Goal: Task Accomplishment & Management: Manage account settings

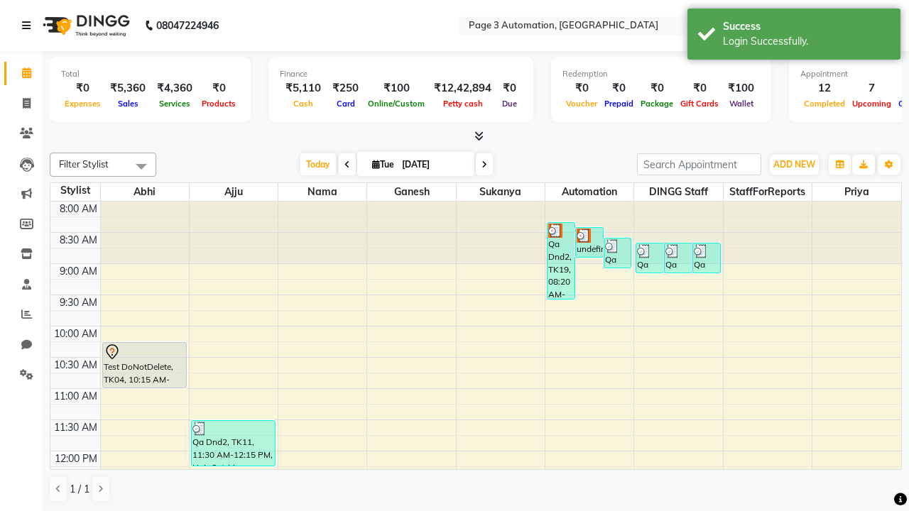
click at [29, 26] on icon at bounding box center [26, 26] width 9 height 10
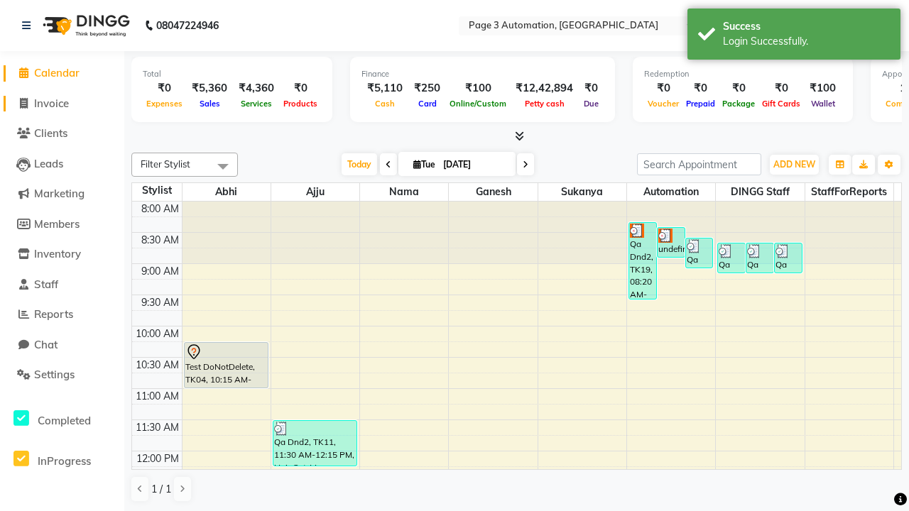
click at [62, 103] on span "Invoice" at bounding box center [51, 103] width 35 height 13
select select "2774"
select select "service"
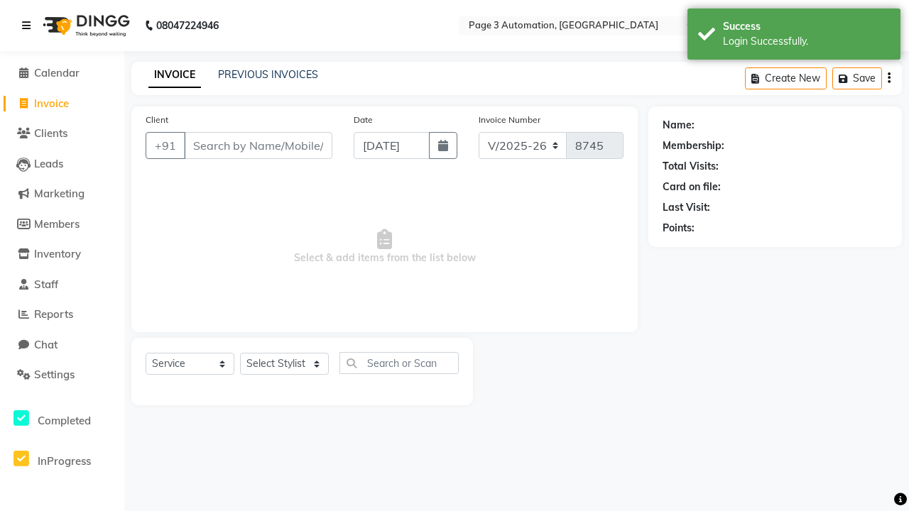
click at [29, 26] on icon at bounding box center [26, 26] width 9 height 10
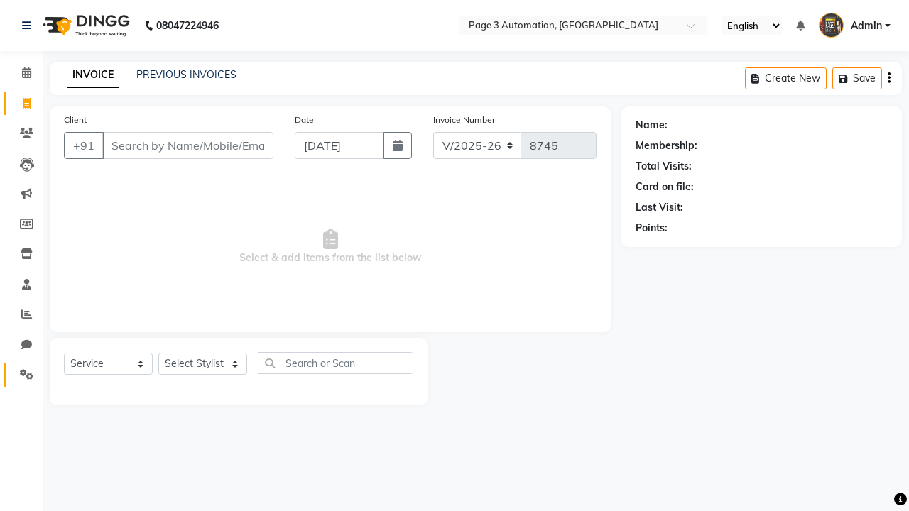
click at [21, 375] on icon at bounding box center [26, 374] width 13 height 11
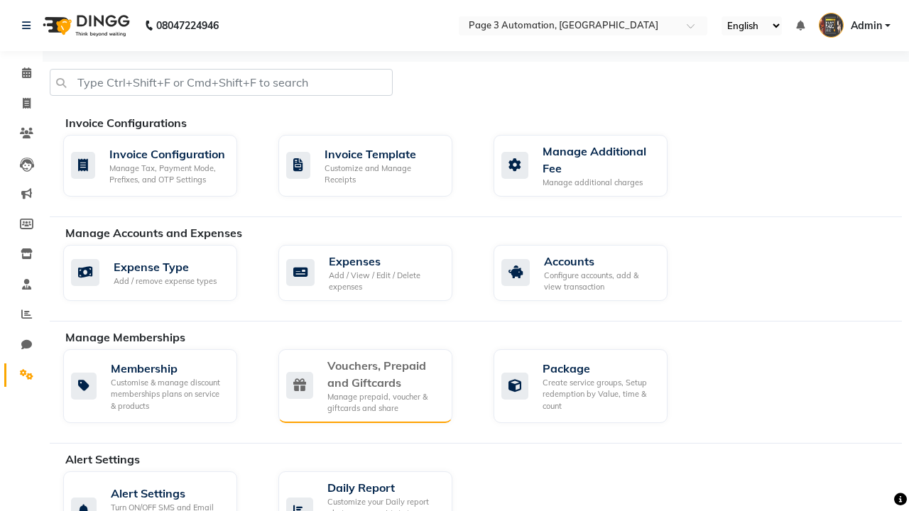
click at [384, 374] on div "Vouchers, Prepaid and Giftcards" at bounding box center [384, 374] width 114 height 34
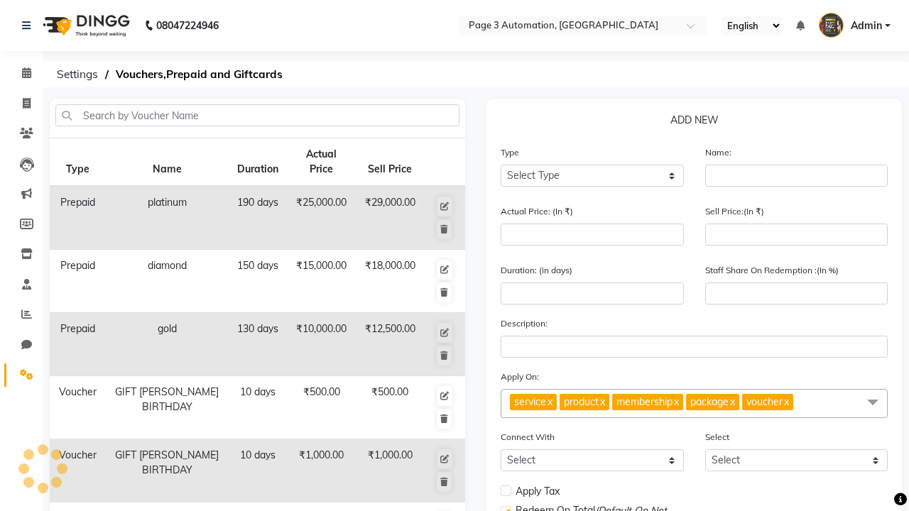
select select "G"
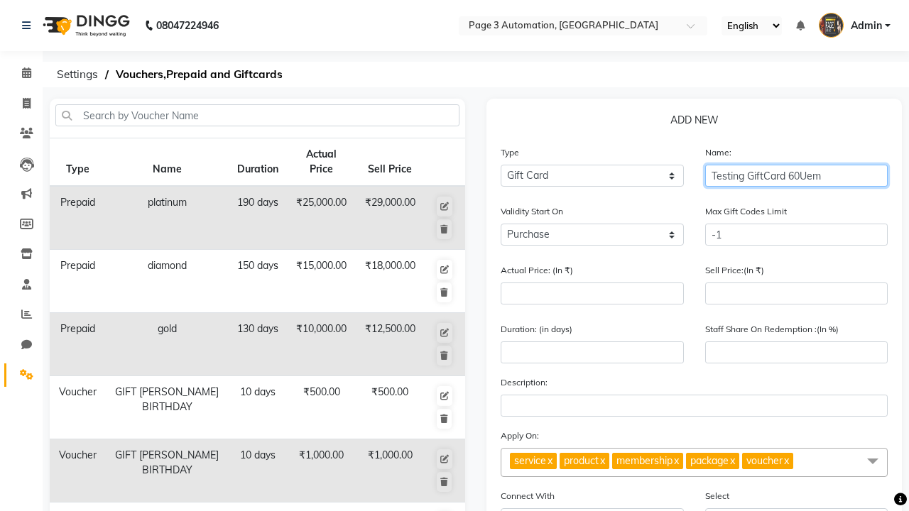
type input "Testing GiftCard 60Uem"
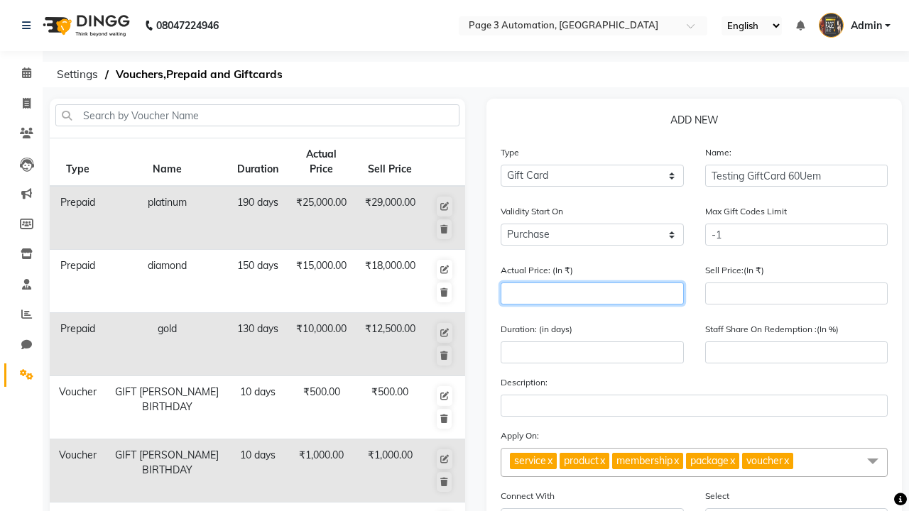
type input "1000"
type input "0"
type input "1000"
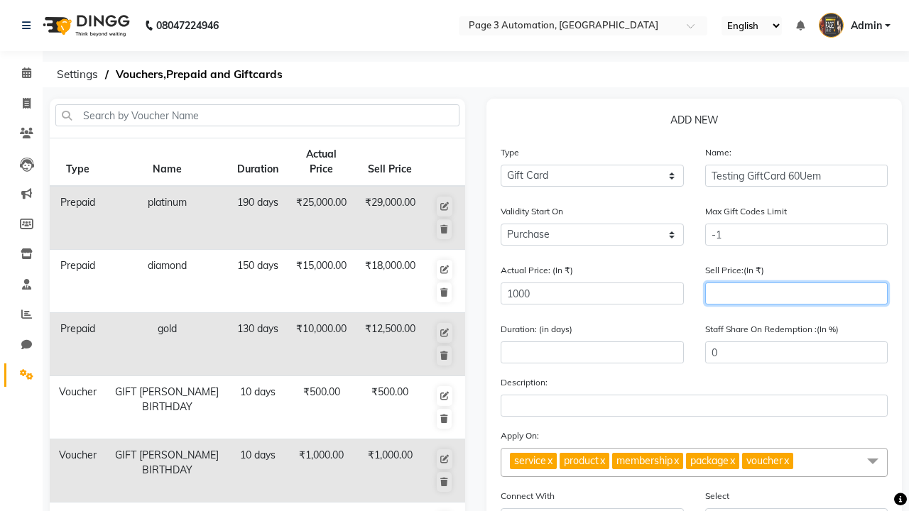
type input "900"
type input "90"
type input "900"
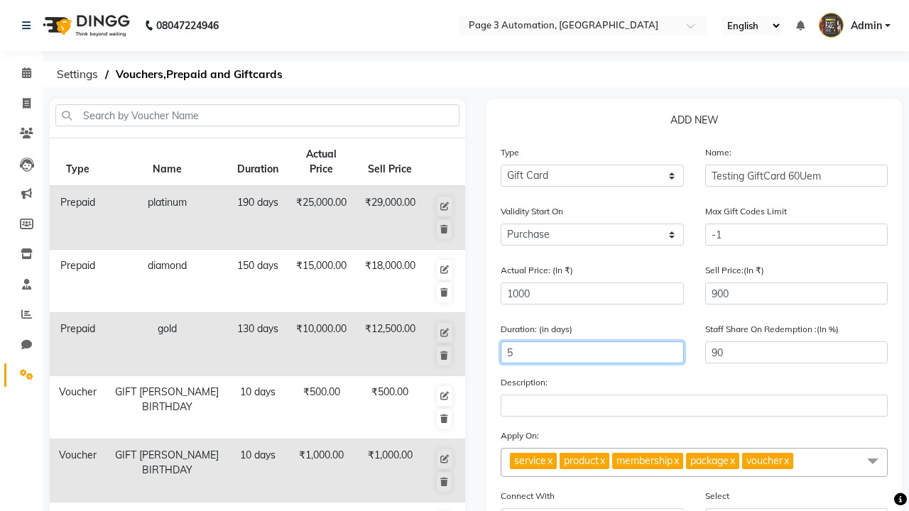
type input "5"
select select
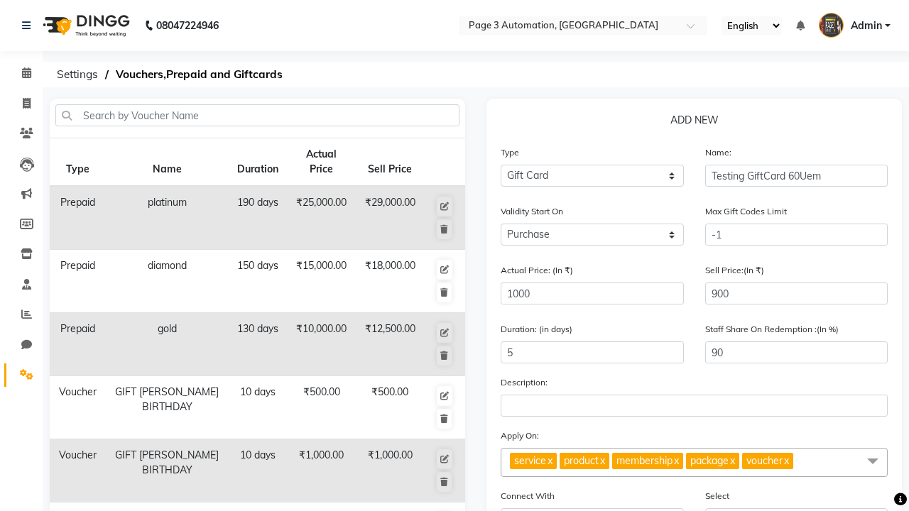
checkbox input "false"
checkbox input "true"
checkbox input "false"
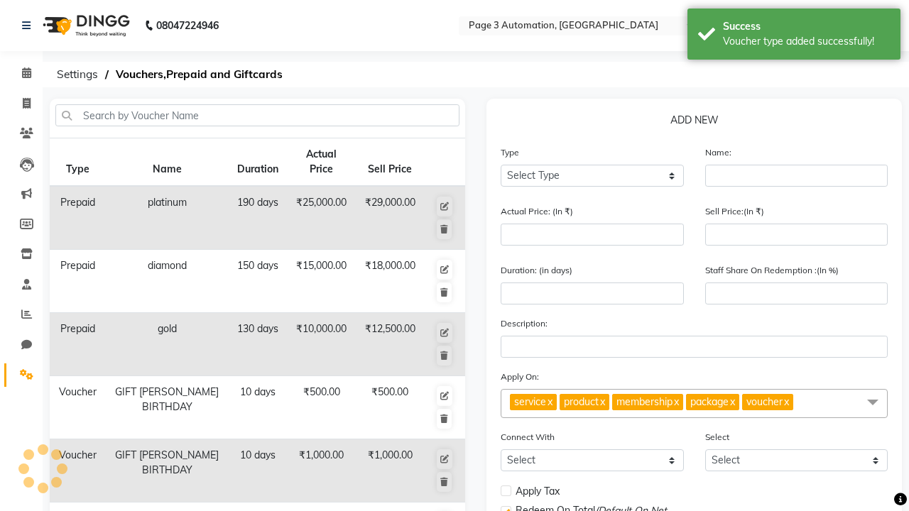
scroll to position [371, 0]
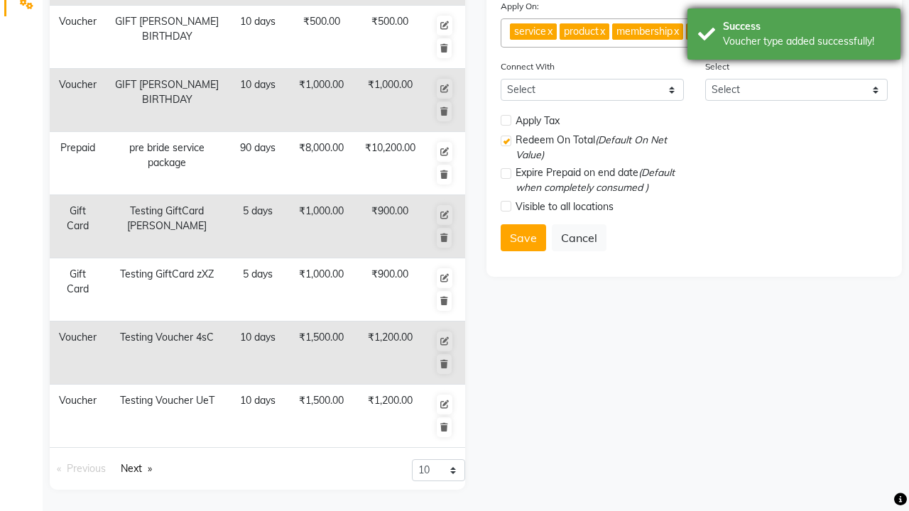
click at [794, 36] on div "Voucher type added successfully!" at bounding box center [806, 41] width 167 height 15
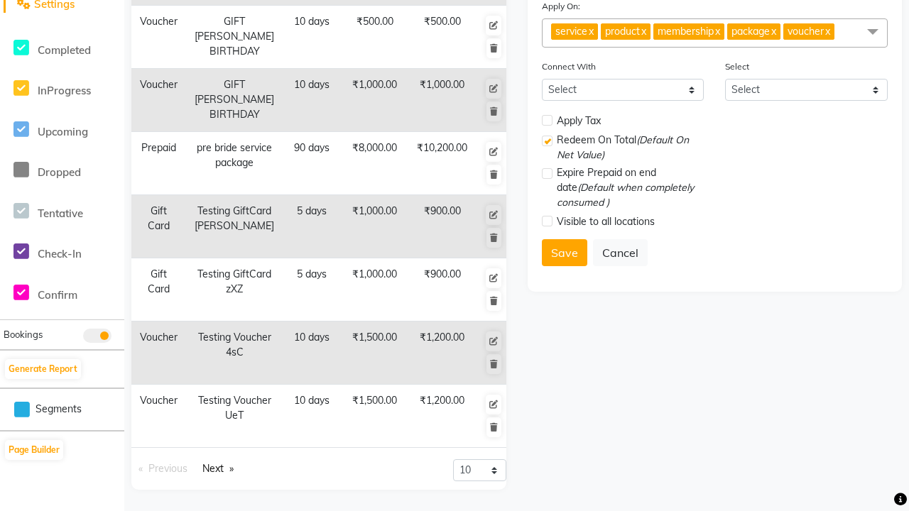
scroll to position [0, 0]
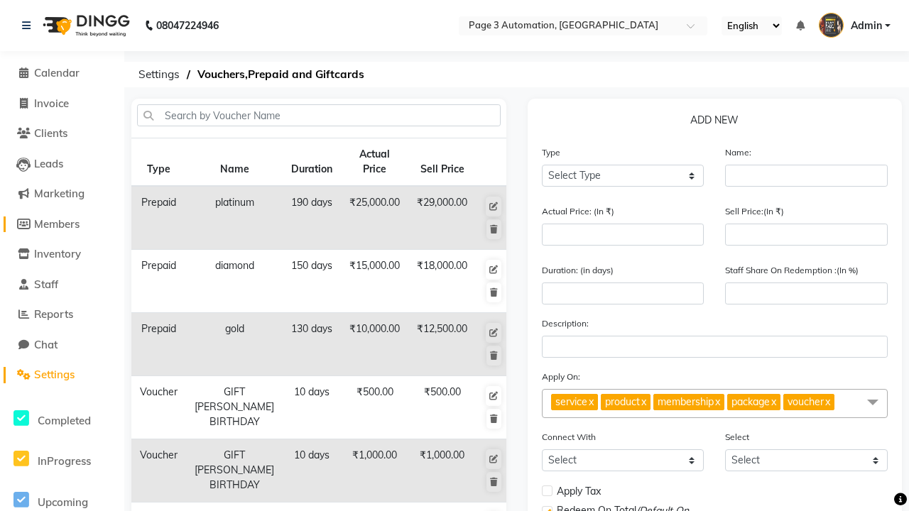
click at [62, 224] on span "Members" at bounding box center [56, 223] width 45 height 13
select select
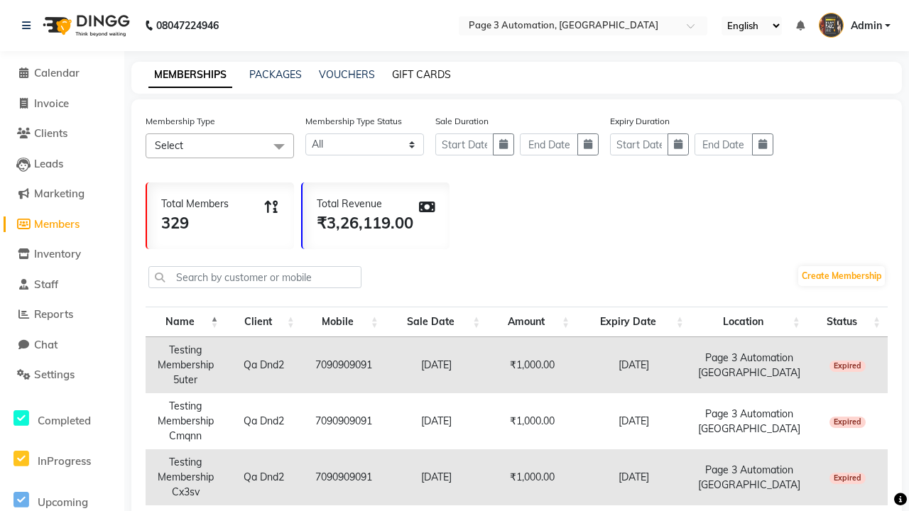
click at [421, 75] on link "GIFT CARDS" at bounding box center [421, 74] width 59 height 13
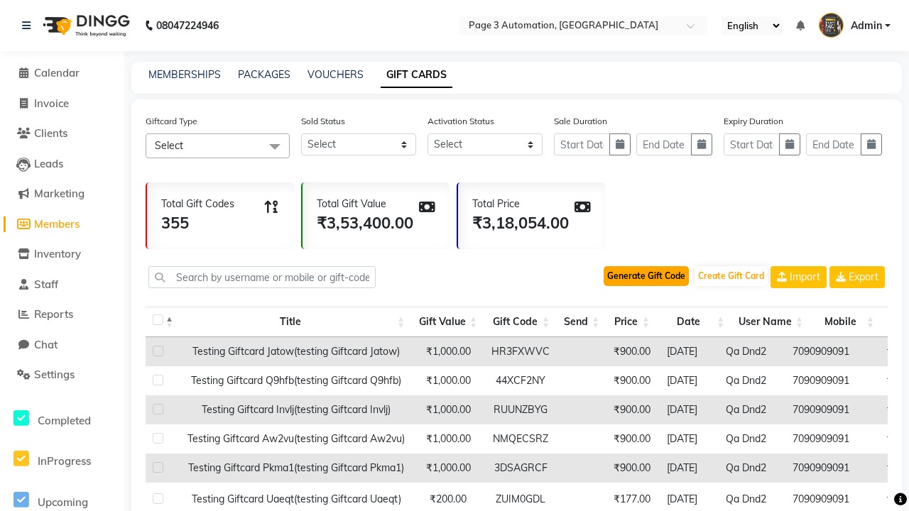
click at [646, 276] on button "Generate Gift Code" at bounding box center [646, 276] width 85 height 20
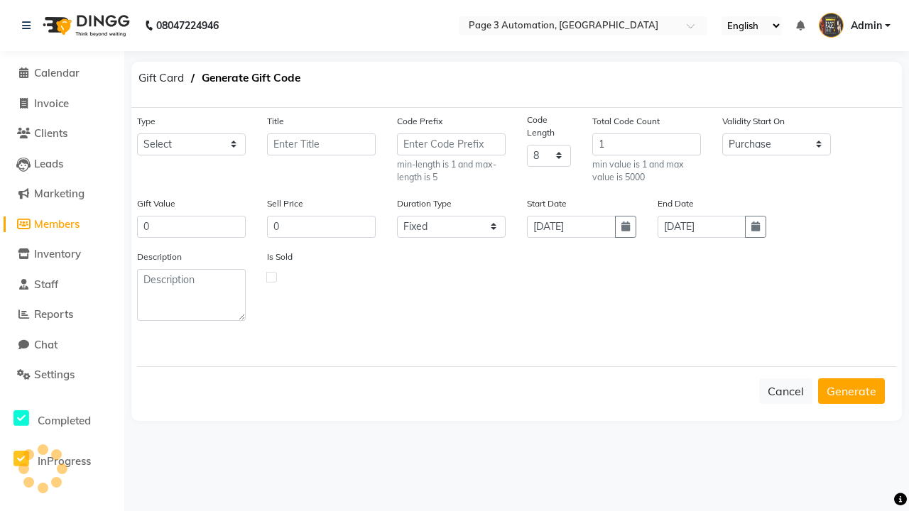
select select "24560"
type input "Testing GiftCard 60Uem"
type input "1000"
type input "900"
select select "flexible"
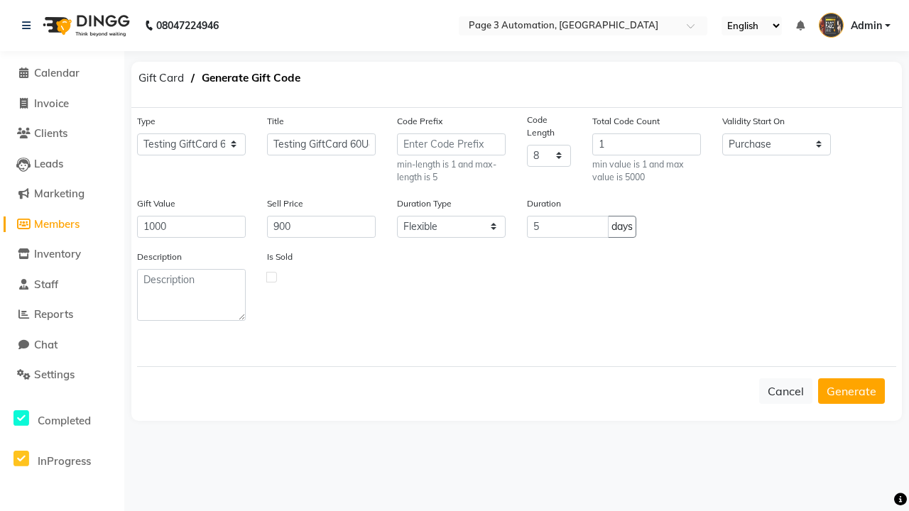
click at [271, 276] on label at bounding box center [271, 277] width 11 height 11
click at [271, 276] on input "checkbox" at bounding box center [271, 276] width 9 height 9
checkbox input "true"
type input "7090909091"
click at [852, 391] on button "Generate" at bounding box center [851, 392] width 67 height 26
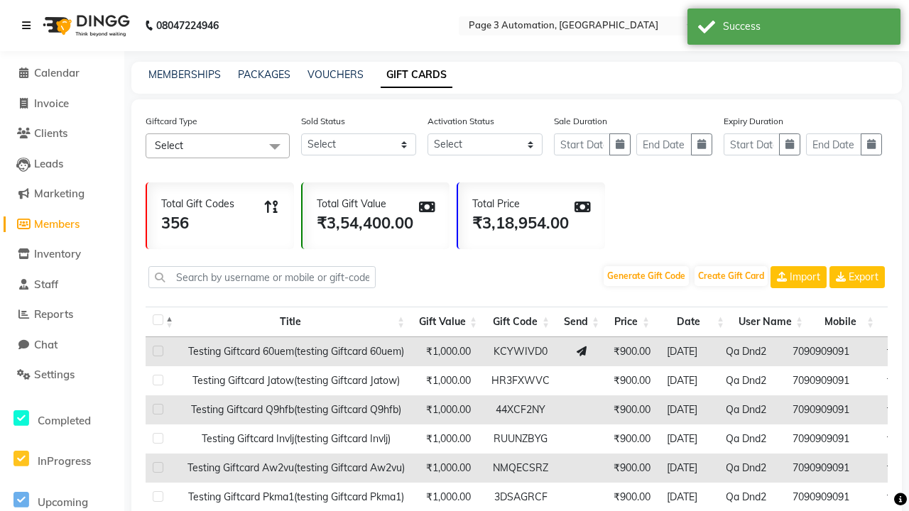
click at [29, 26] on icon at bounding box center [26, 26] width 9 height 10
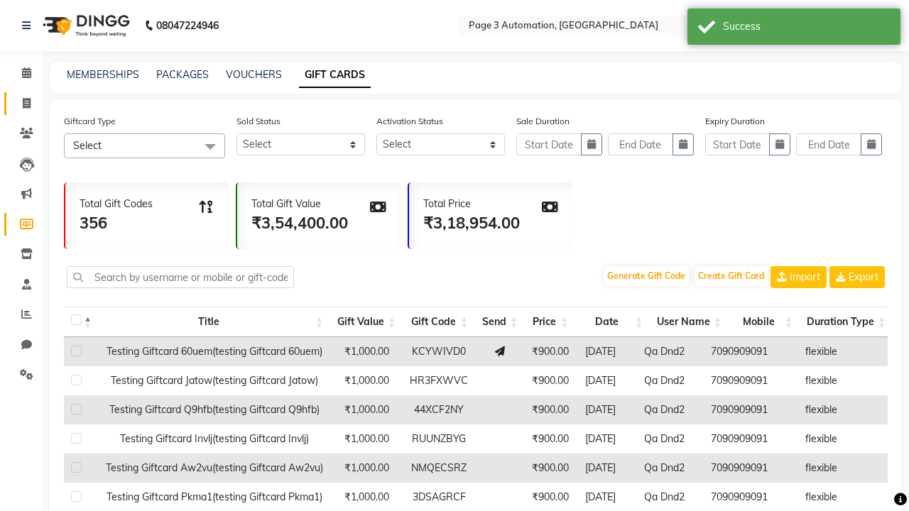
click at [21, 103] on span at bounding box center [26, 104] width 25 height 16
select select "2774"
select select "service"
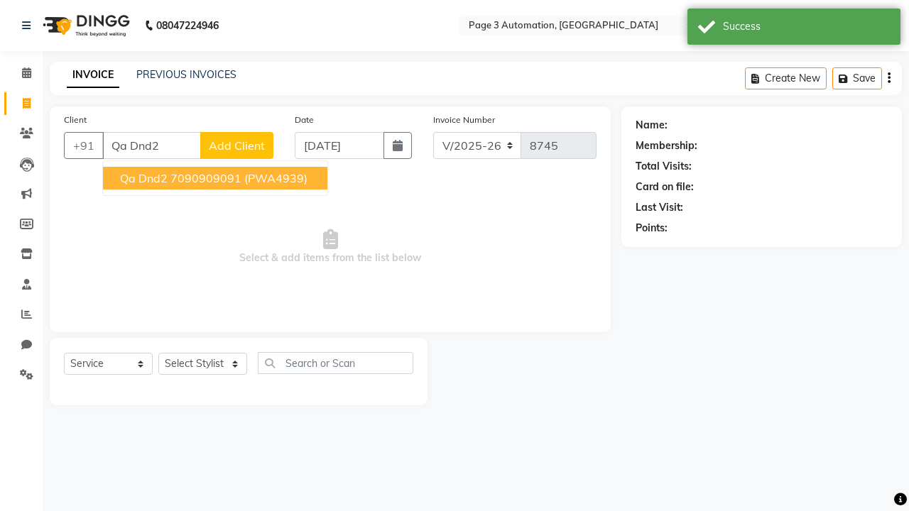
click at [217, 178] on ngb-highlight "7090909091" at bounding box center [205, 178] width 71 height 14
type input "7090909091"
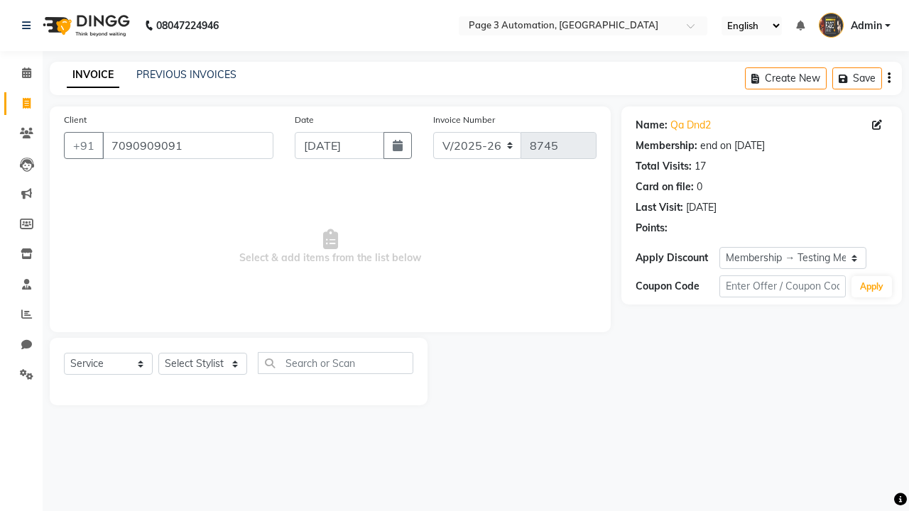
select select "0:"
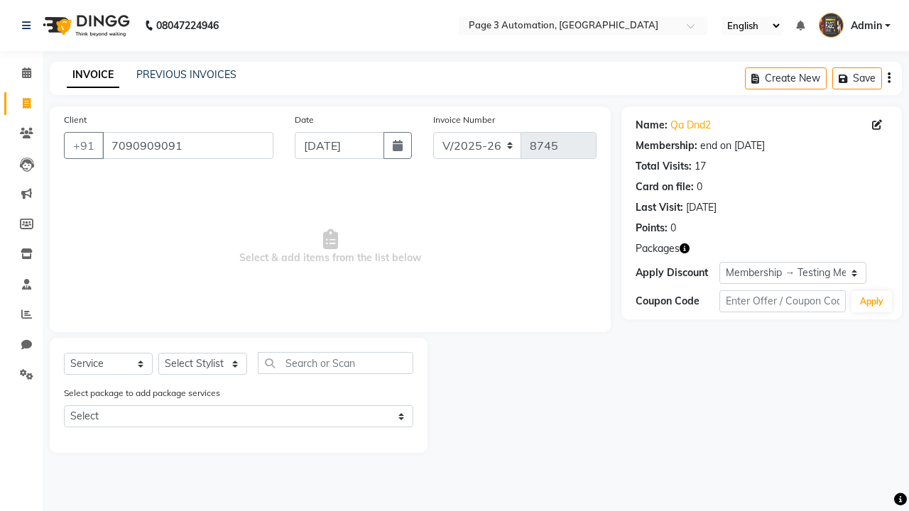
select select "71572"
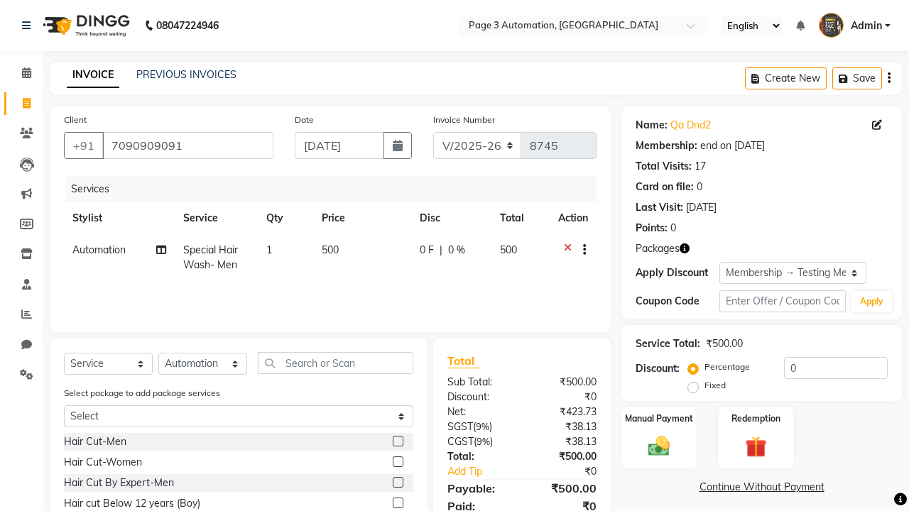
scroll to position [105, 0]
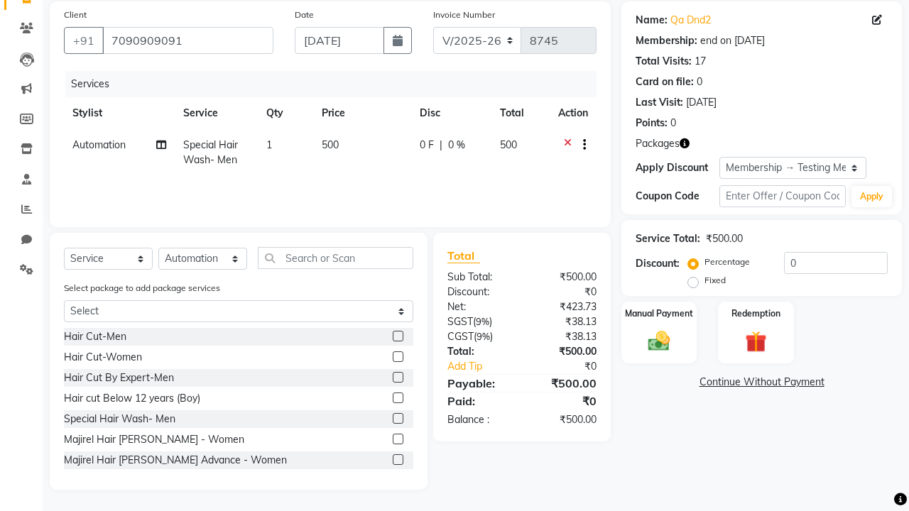
checkbox input "false"
click at [756, 313] on label "Redemption" at bounding box center [755, 312] width 51 height 13
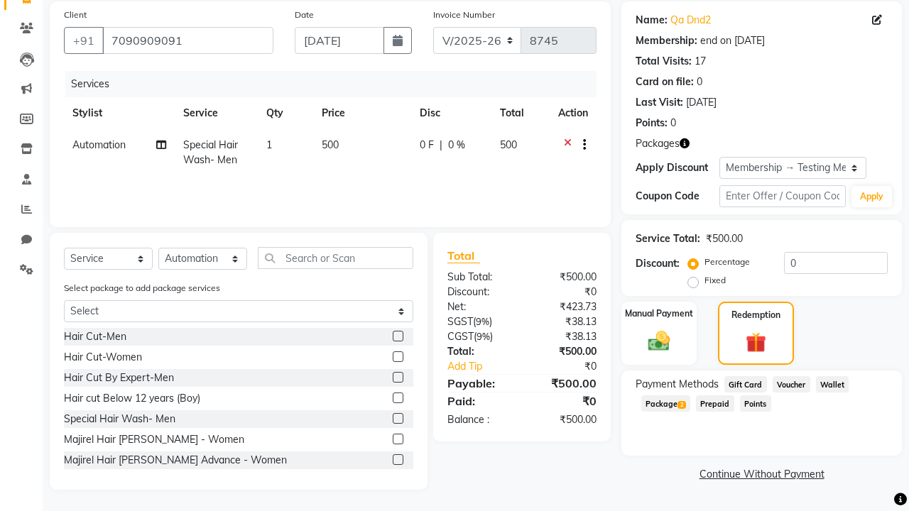
click at [745, 384] on span "Gift Card" at bounding box center [746, 384] width 43 height 16
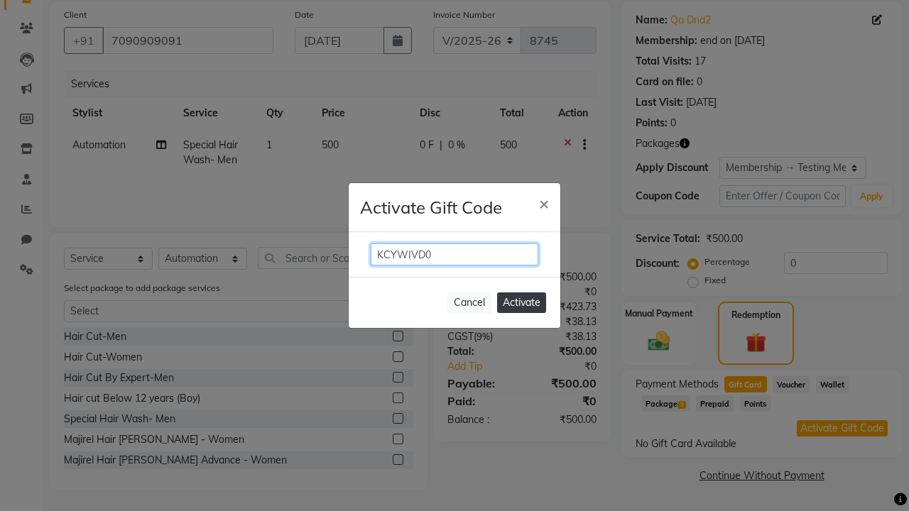
type input "KCYWIVD0"
click at [521, 303] on button "Activate" at bounding box center [521, 303] width 49 height 21
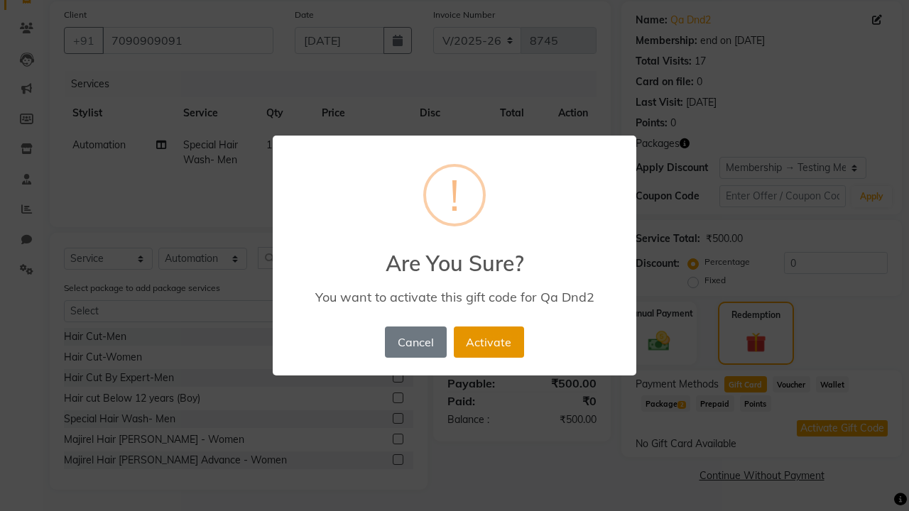
click at [489, 342] on button "Activate" at bounding box center [489, 342] width 70 height 31
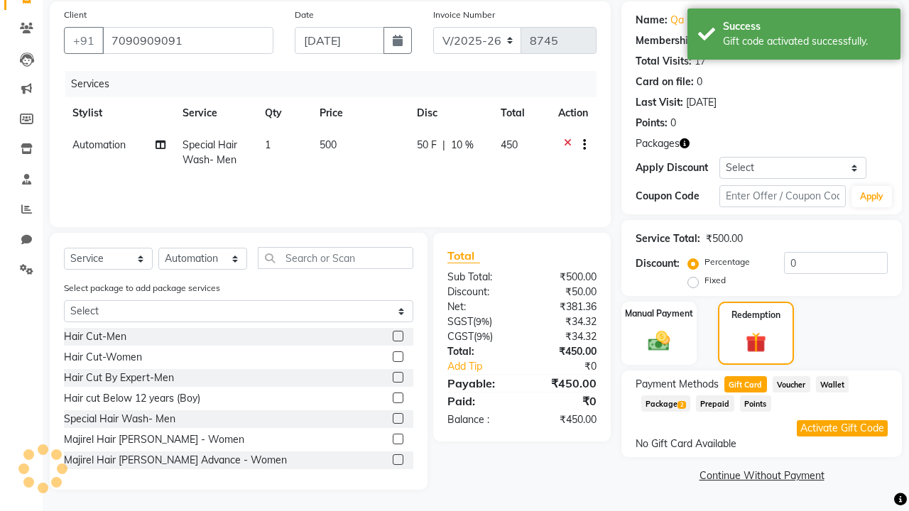
select select "2: Object"
type input "10"
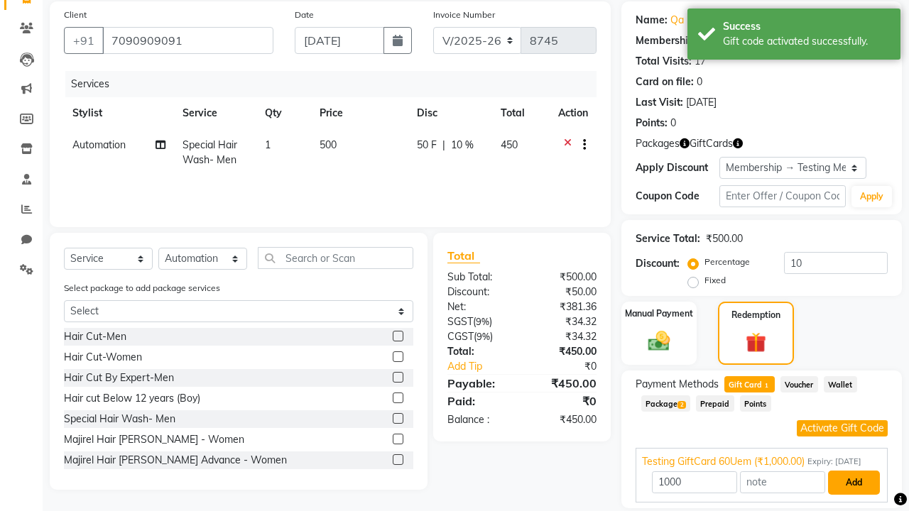
click at [854, 495] on button "Add" at bounding box center [854, 483] width 52 height 24
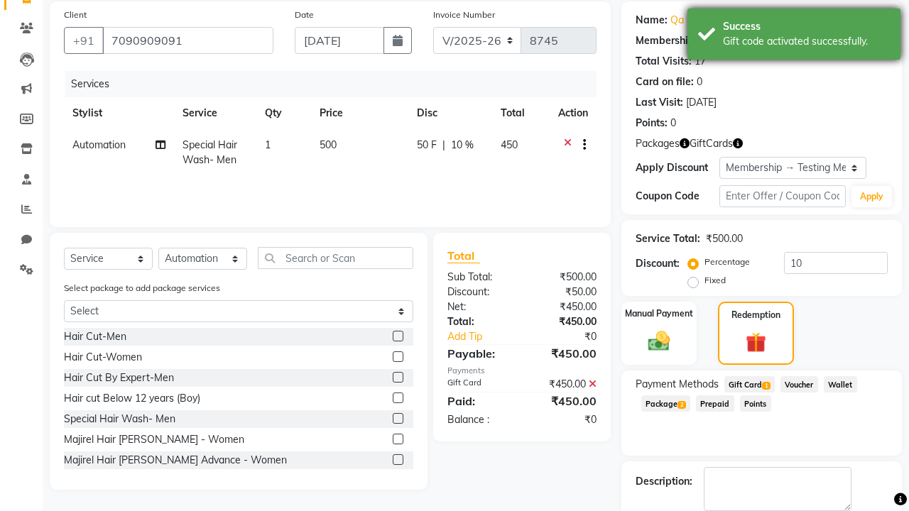
click at [794, 36] on div "Gift code activated successfully." at bounding box center [806, 41] width 167 height 15
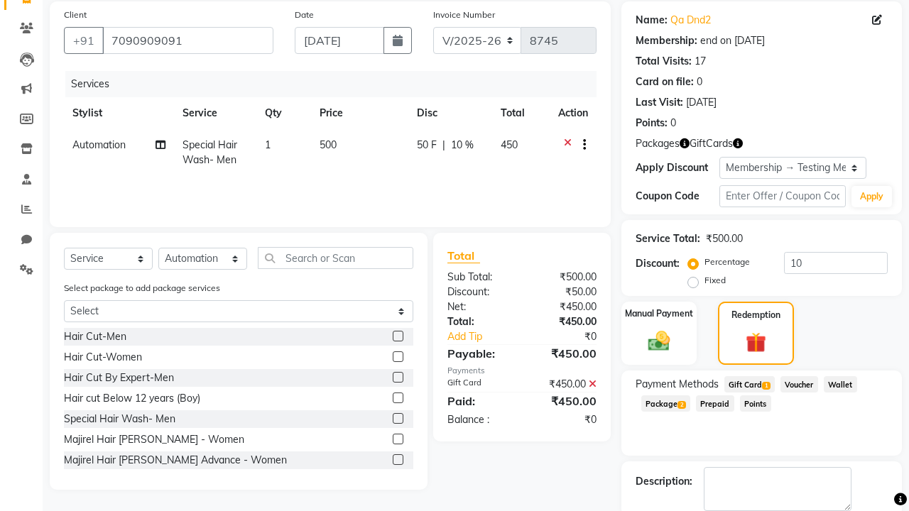
select select "0:"
type input "0"
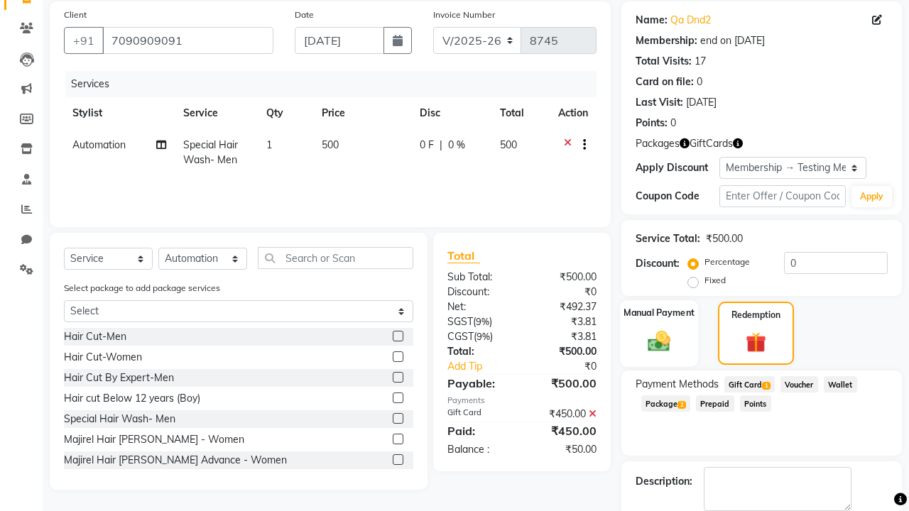
click at [659, 313] on label "Manual Payment" at bounding box center [659, 312] width 71 height 13
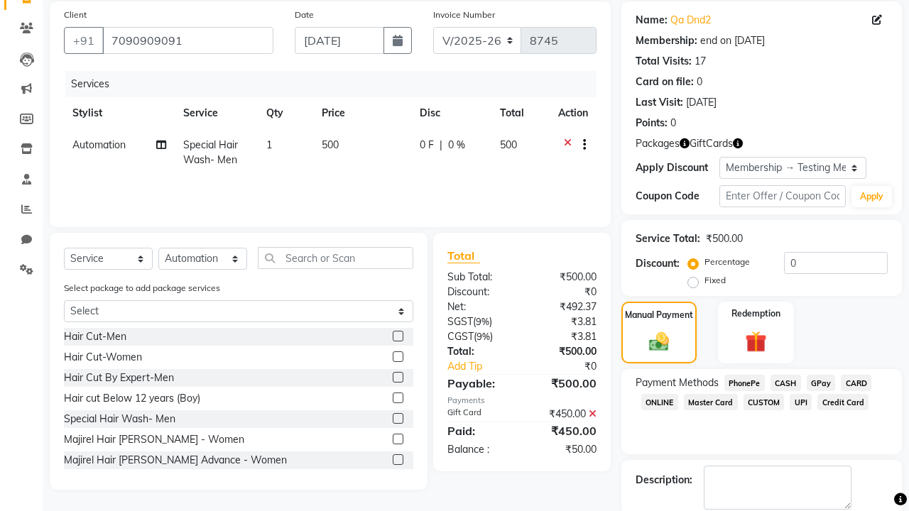
click at [786, 383] on span "CASH" at bounding box center [786, 383] width 31 height 16
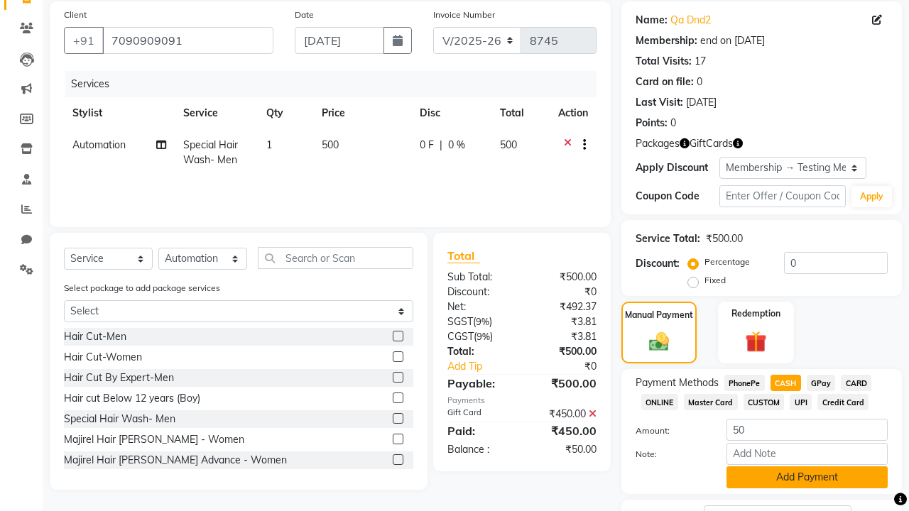
click at [807, 477] on button "Add Payment" at bounding box center [807, 478] width 161 height 22
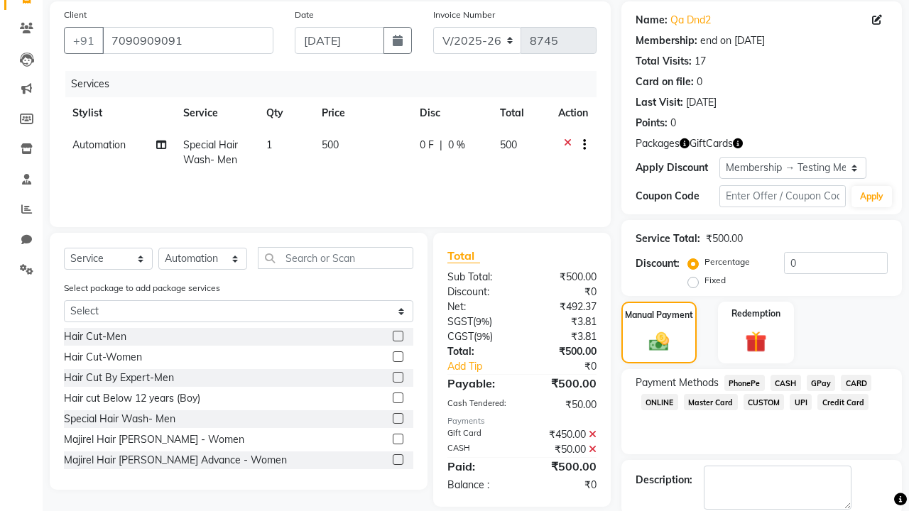
checkbox input "false"
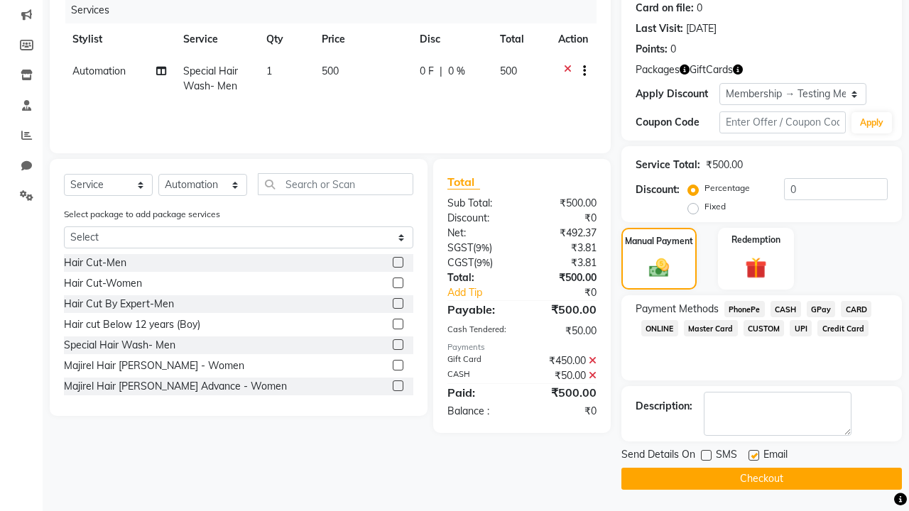
click at [754, 455] on label at bounding box center [754, 455] width 11 height 11
click at [754, 455] on input "checkbox" at bounding box center [753, 456] width 9 height 9
checkbox input "false"
click at [761, 479] on button "Checkout" at bounding box center [762, 479] width 281 height 22
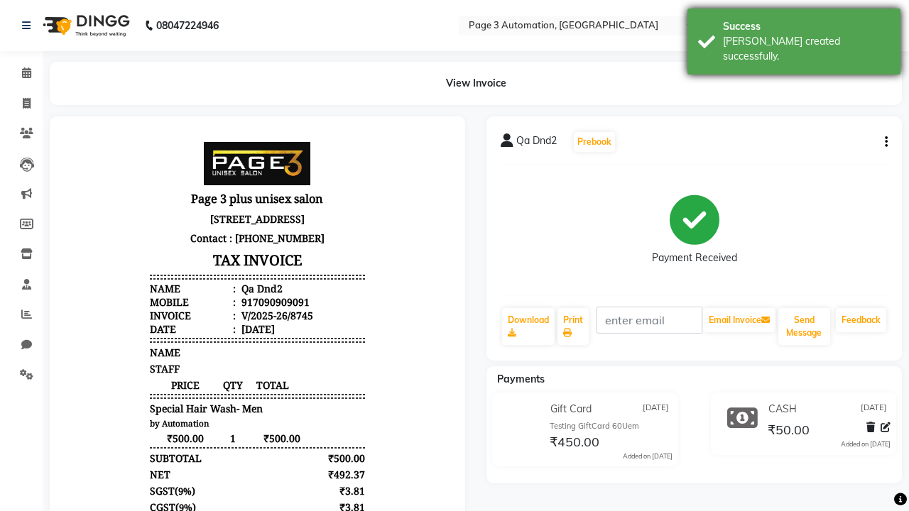
click at [794, 36] on div "[PERSON_NAME] created successfully." at bounding box center [806, 49] width 167 height 30
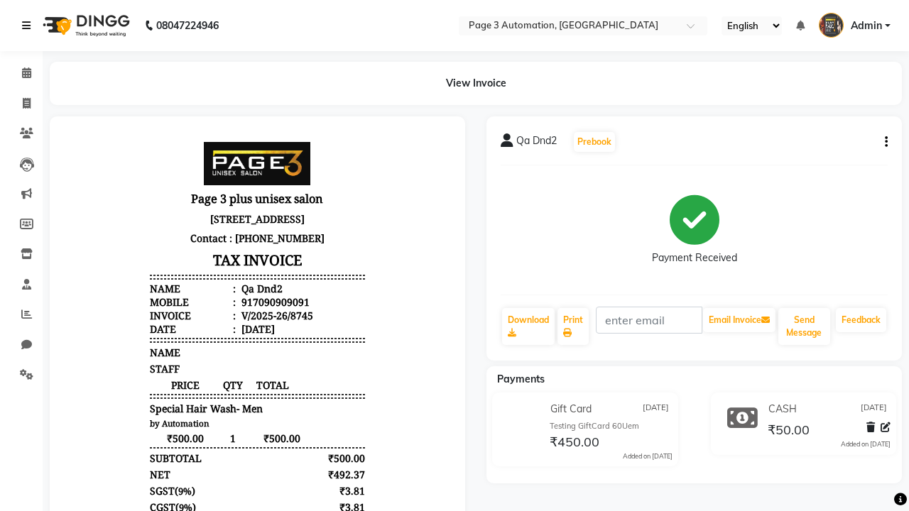
click at [29, 26] on icon at bounding box center [26, 26] width 9 height 10
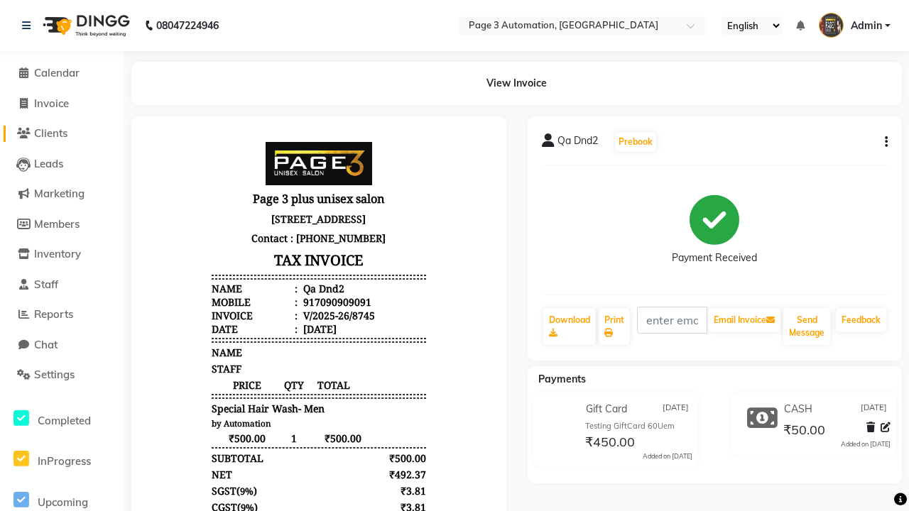
click at [62, 134] on span "Clients" at bounding box center [50, 132] width 33 height 13
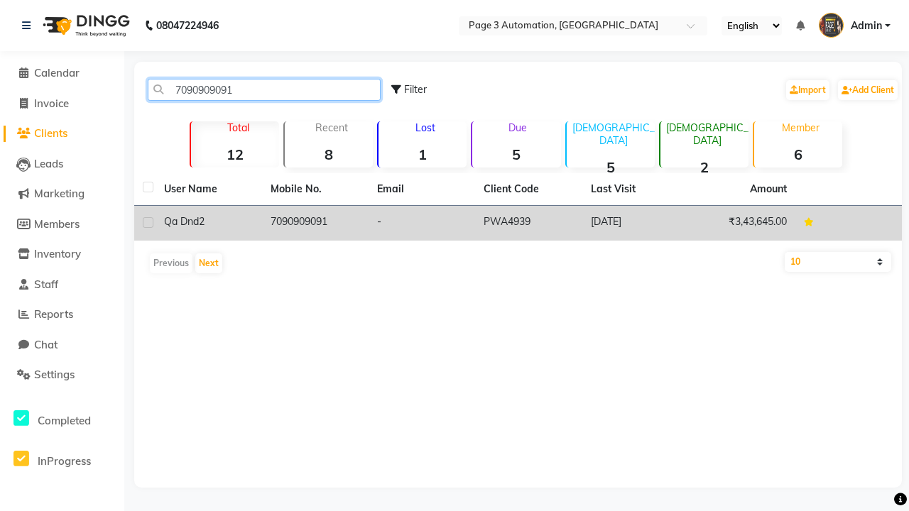
type input "7090909091"
click at [315, 223] on td "7090909091" at bounding box center [315, 223] width 107 height 35
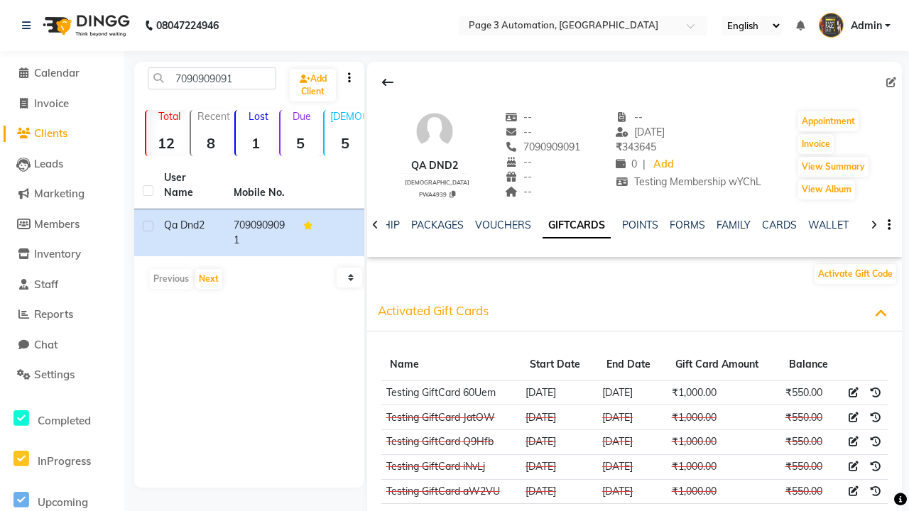
click at [854, 392] on icon at bounding box center [854, 393] width 10 height 10
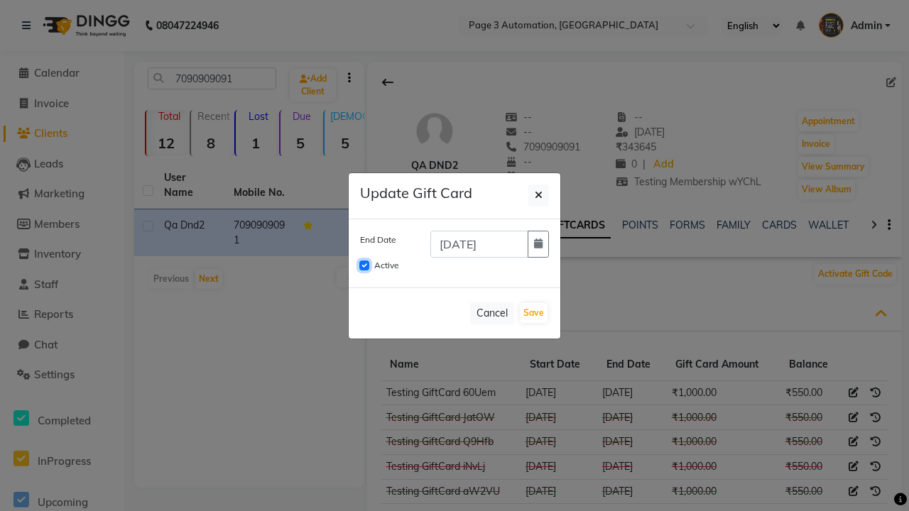
click at [364, 266] on input "Active" at bounding box center [364, 266] width 10 height 10
checkbox input "false"
click at [533, 313] on button "Save" at bounding box center [534, 313] width 28 height 20
checkbox input "false"
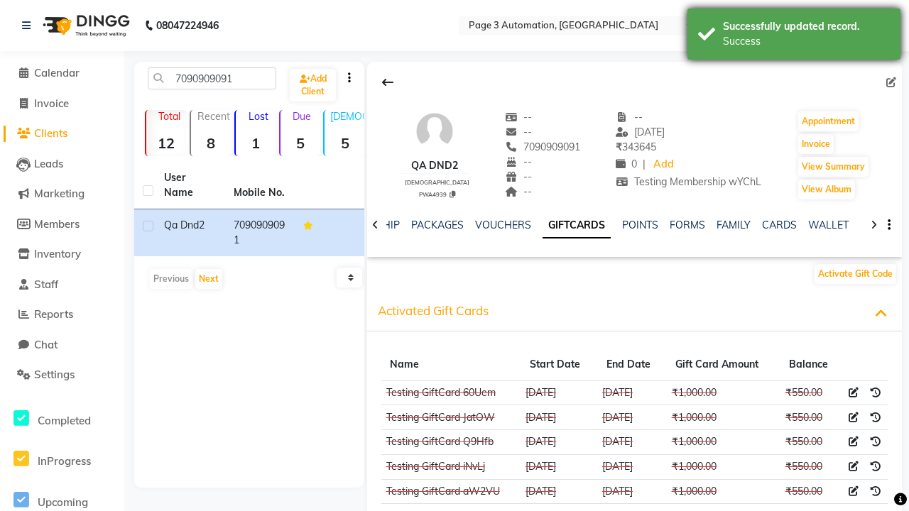
click at [794, 36] on div "Success" at bounding box center [806, 41] width 167 height 15
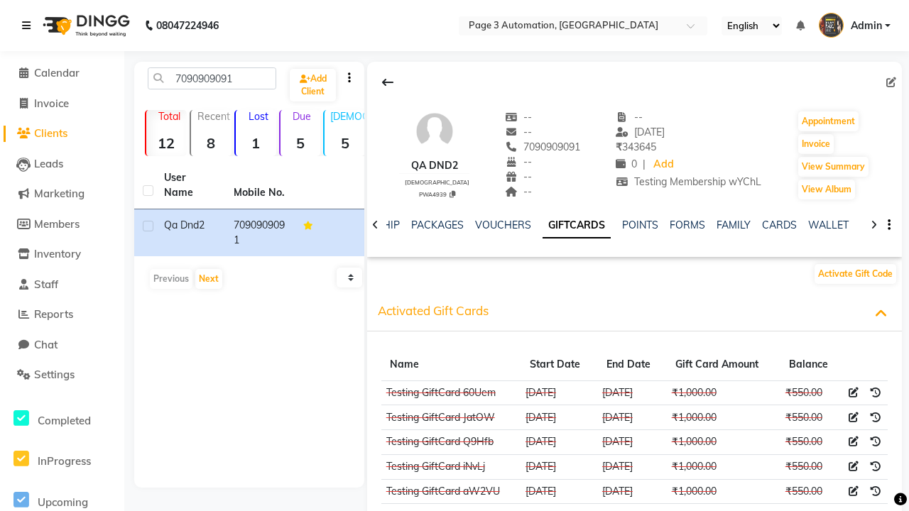
click at [29, 26] on icon at bounding box center [26, 26] width 9 height 10
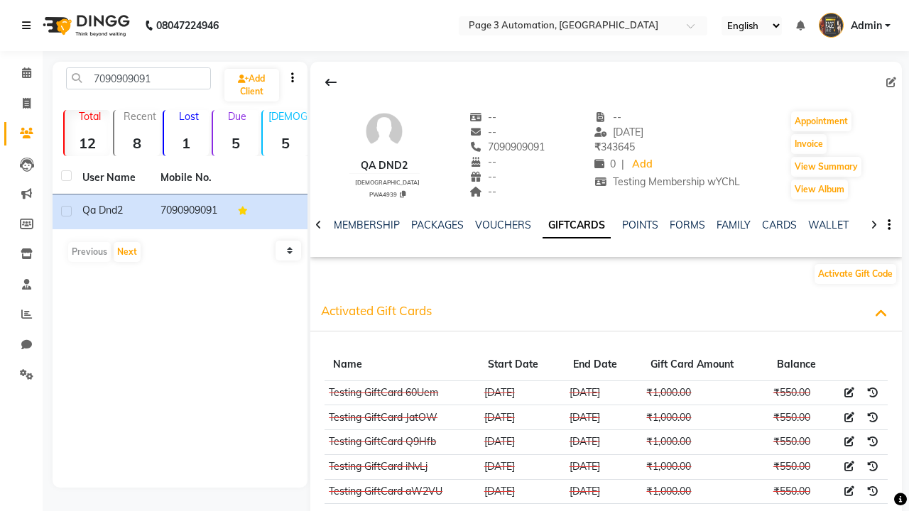
scroll to position [0, 286]
click at [21, 375] on icon at bounding box center [26, 374] width 13 height 11
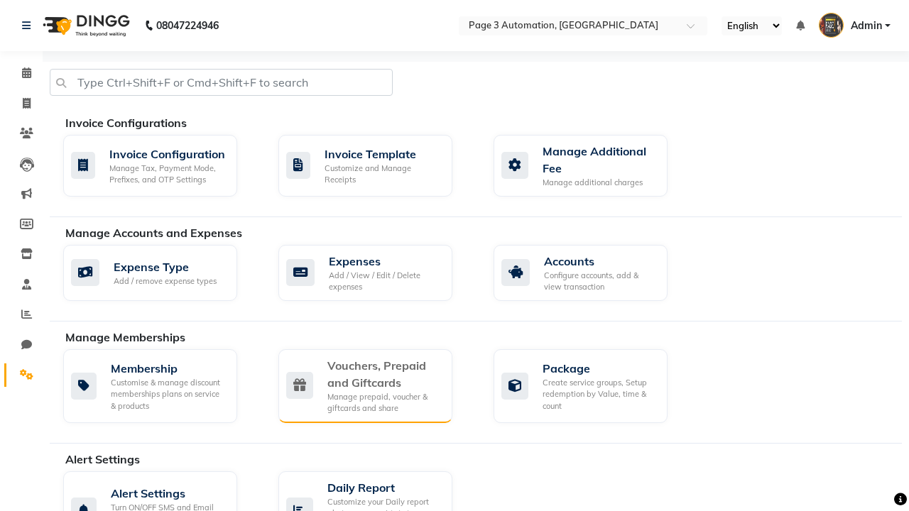
click at [384, 374] on div "Vouchers, Prepaid and Giftcards" at bounding box center [384, 374] width 114 height 34
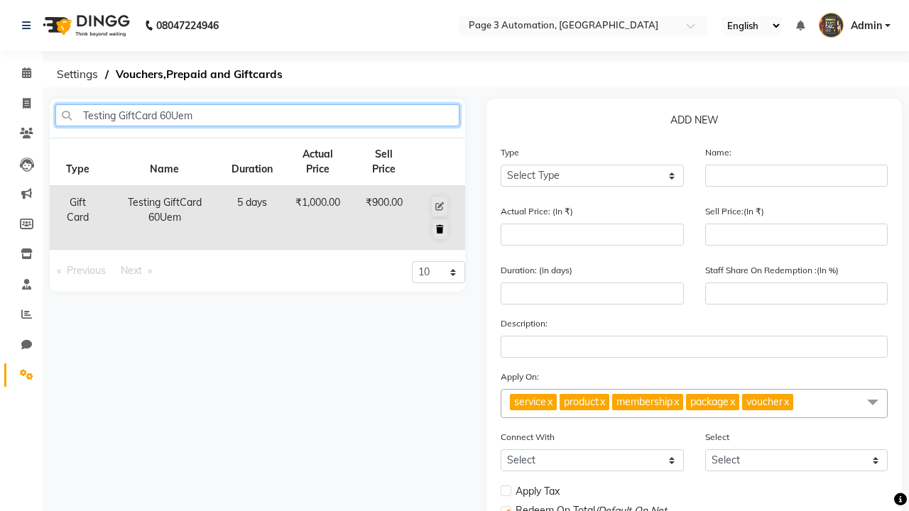
type input "Testing GiftCard 60Uem"
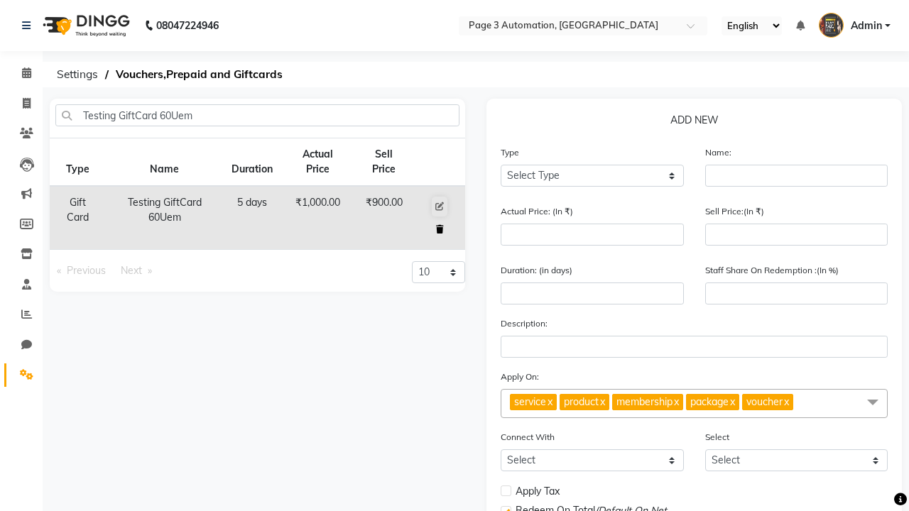
click at [440, 229] on icon at bounding box center [440, 229] width 8 height 9
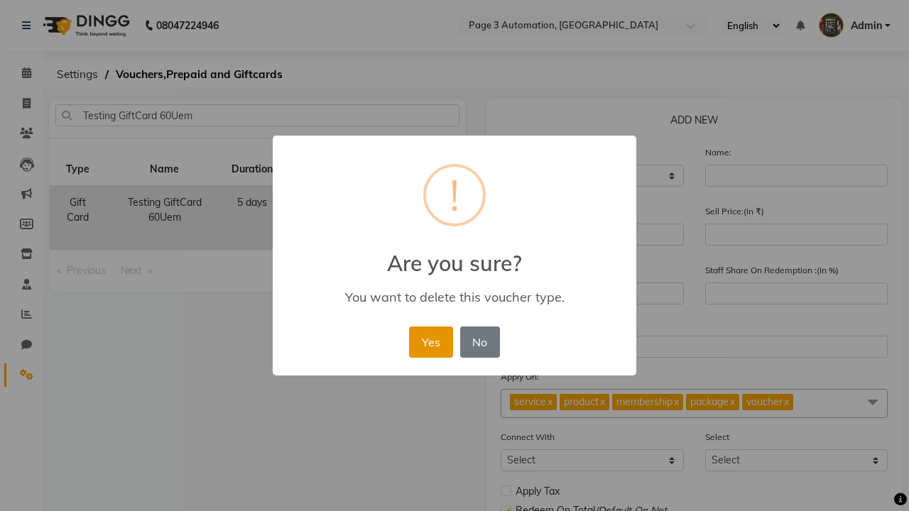
click at [438, 327] on button "Yes" at bounding box center [430, 342] width 43 height 31
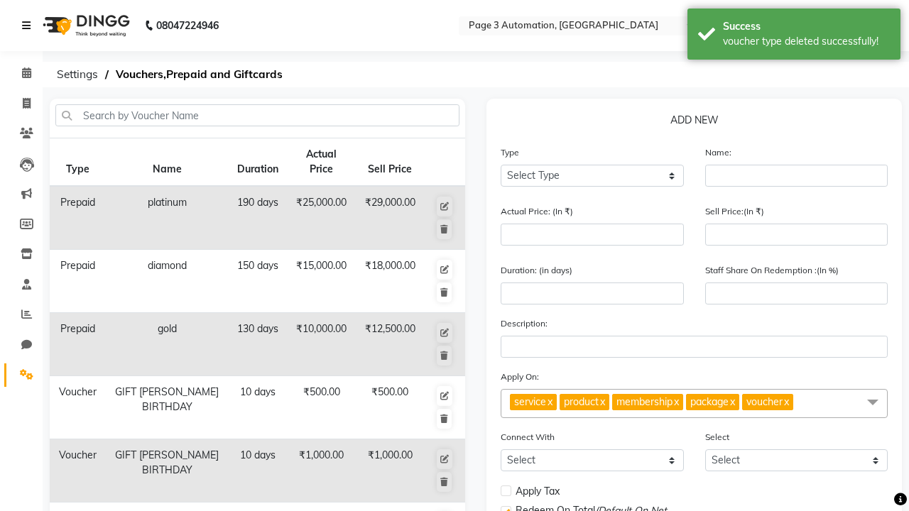
click at [794, 36] on div "voucher type deleted successfully!" at bounding box center [806, 41] width 167 height 15
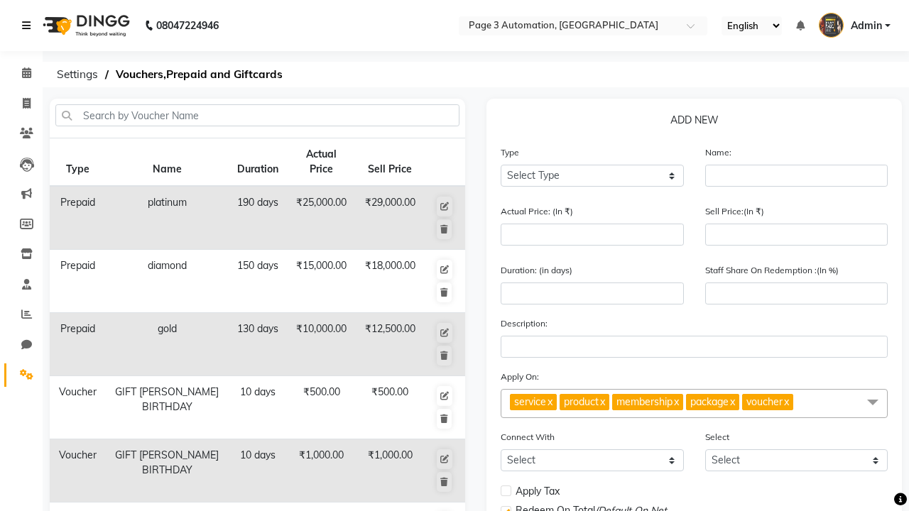
click at [29, 26] on icon at bounding box center [26, 26] width 9 height 10
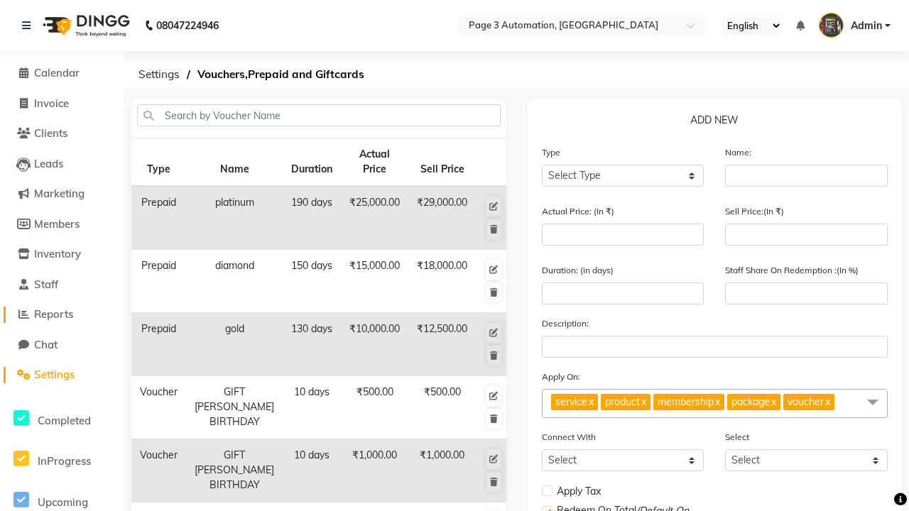
click at [62, 315] on span "Reports" at bounding box center [53, 314] width 39 height 13
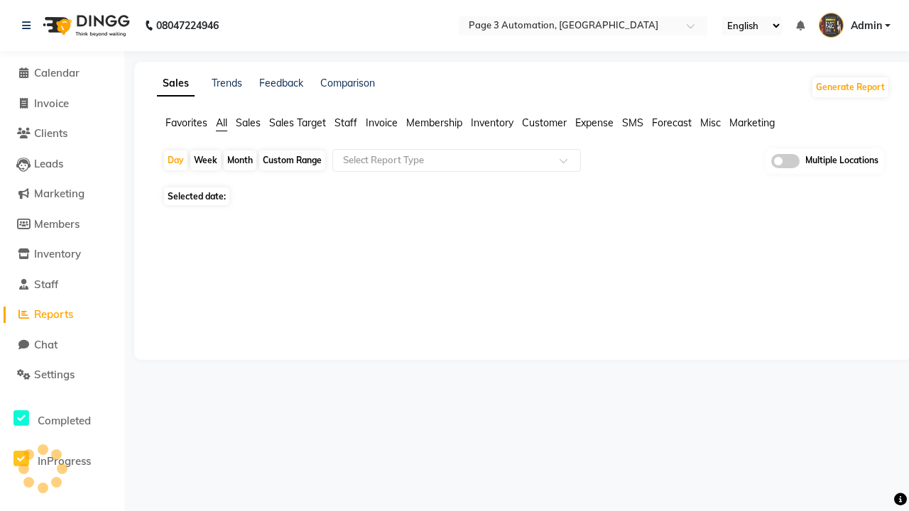
type input "Invoice"
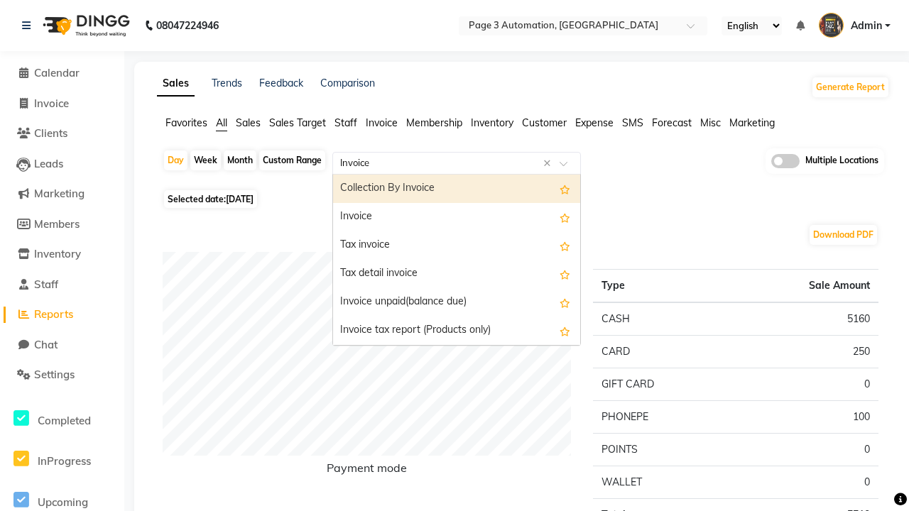
click at [457, 217] on div "Invoice" at bounding box center [456, 217] width 247 height 28
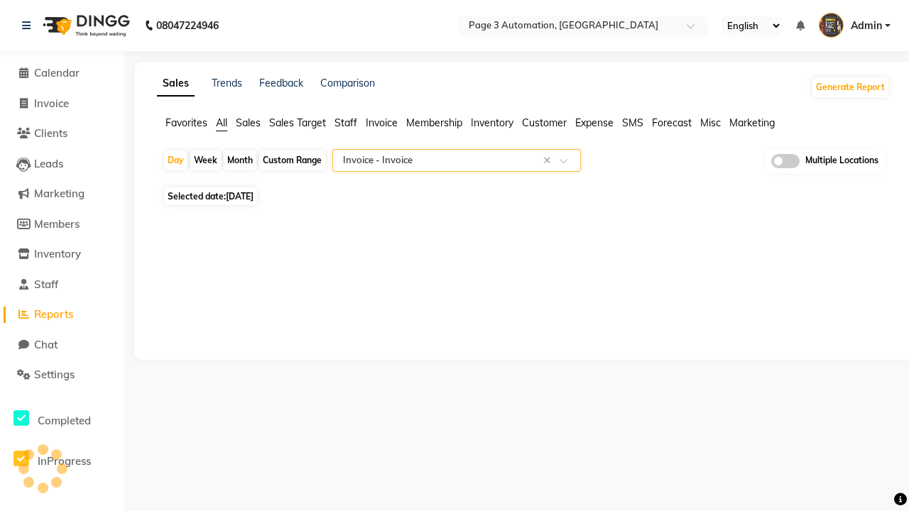
select select "full_report"
select select "csv"
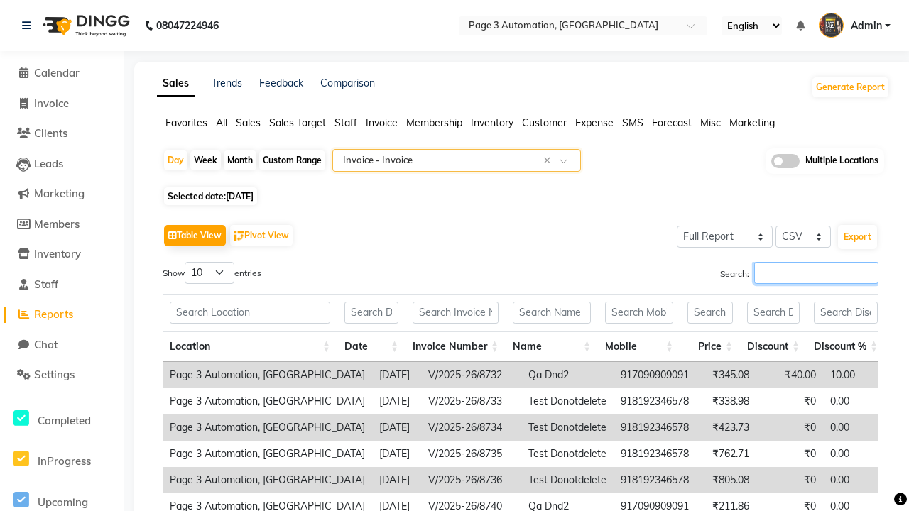
type input "V/2025-26/8745"
